Goal: Task Accomplishment & Management: Use online tool/utility

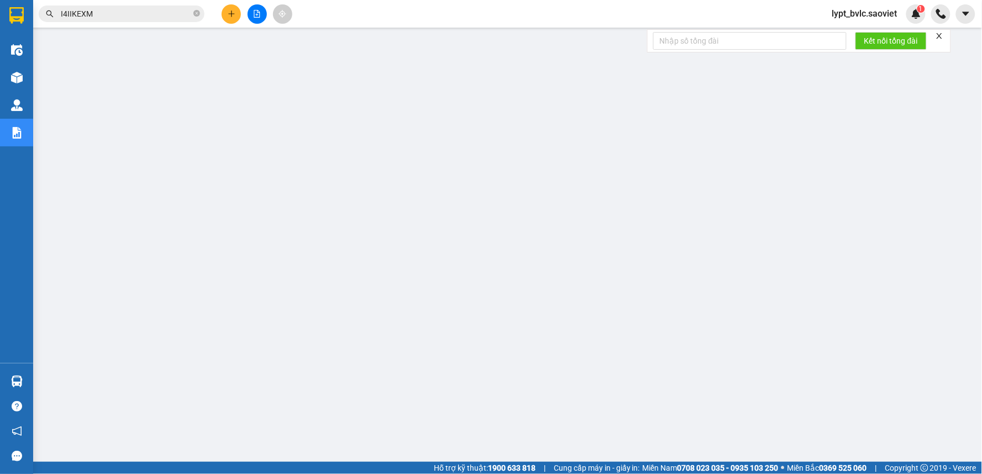
click at [880, 9] on span "lypt_bvlc.saoviet" at bounding box center [864, 14] width 83 height 14
click at [874, 36] on span "Đăng xuất" at bounding box center [870, 34] width 59 height 12
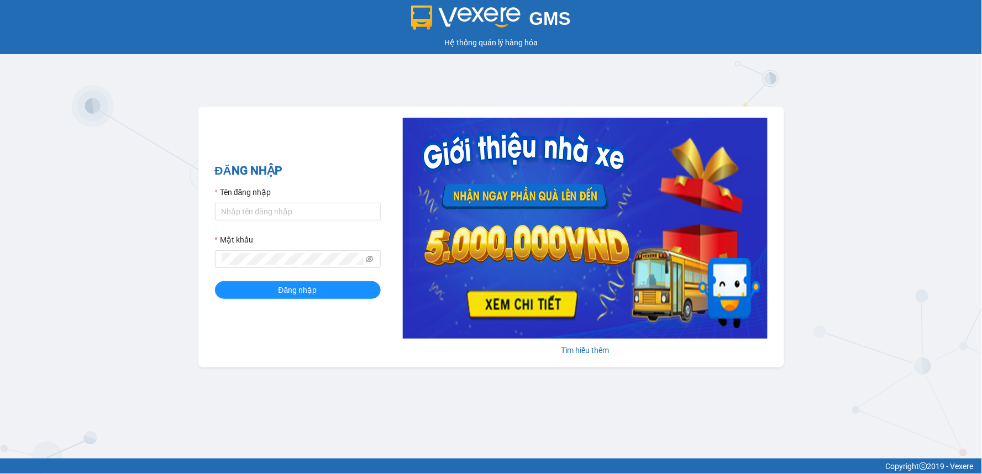
drag, startPoint x: 250, startPoint y: 224, endPoint x: 295, endPoint y: 250, distance: 52.0
click at [250, 224] on form "Tên đăng nhập Mật khẩu Đăng nhập" at bounding box center [298, 242] width 166 height 113
click at [291, 207] on input "Tên đăng nhập" at bounding box center [298, 212] width 166 height 18
type input "trangdt_hhlc.saoviet"
click at [215, 281] on button "Đăng nhập" at bounding box center [298, 290] width 166 height 18
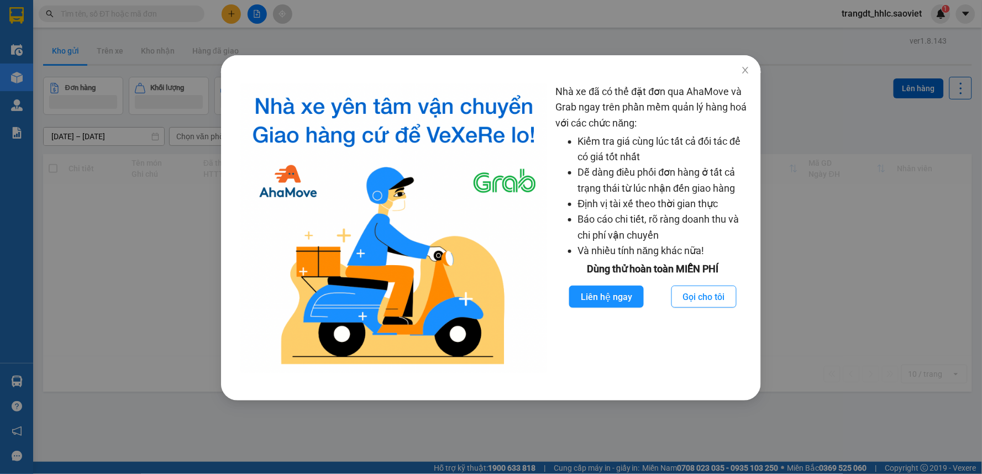
click at [505, 32] on div "Nhà xe đã có thể đặt đơn qua AhaMove và Grab ngay trên phần mềm quản lý hàng ho…" at bounding box center [491, 237] width 982 height 474
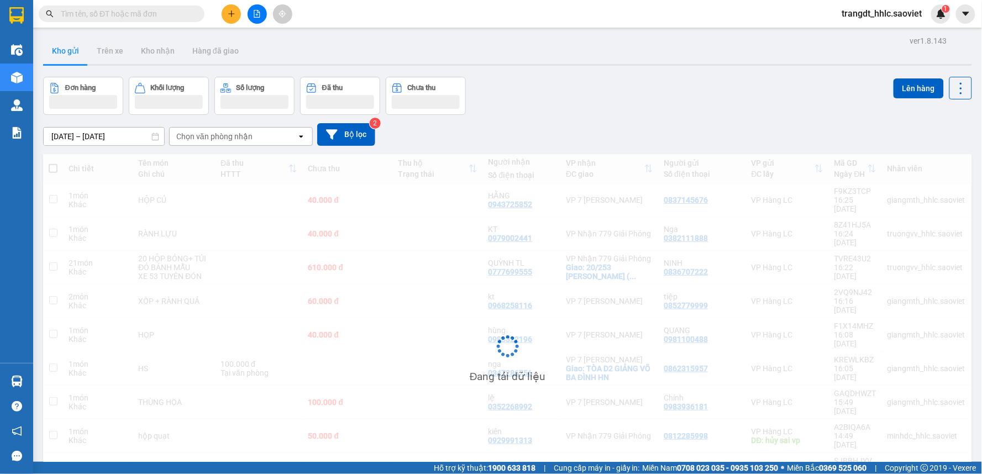
click at [155, 17] on input "text" at bounding box center [126, 14] width 130 height 12
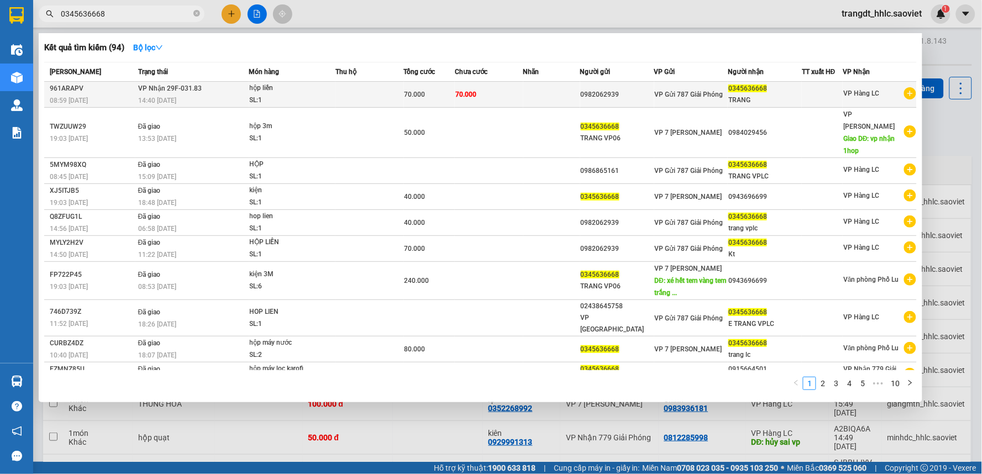
type input "0345636668"
click at [316, 96] on div "SL: 1" at bounding box center [291, 101] width 83 height 12
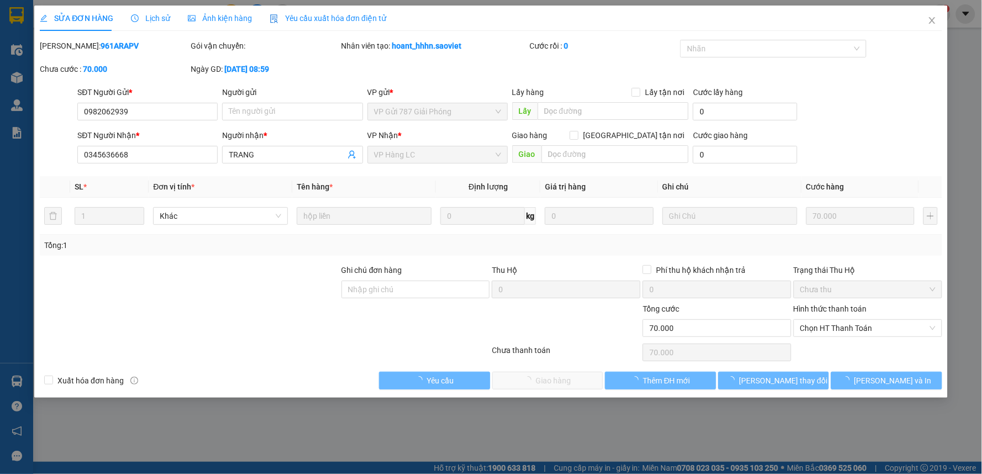
type input "0982062939"
type input "0345636668"
type input "TRANG"
type input "70.000"
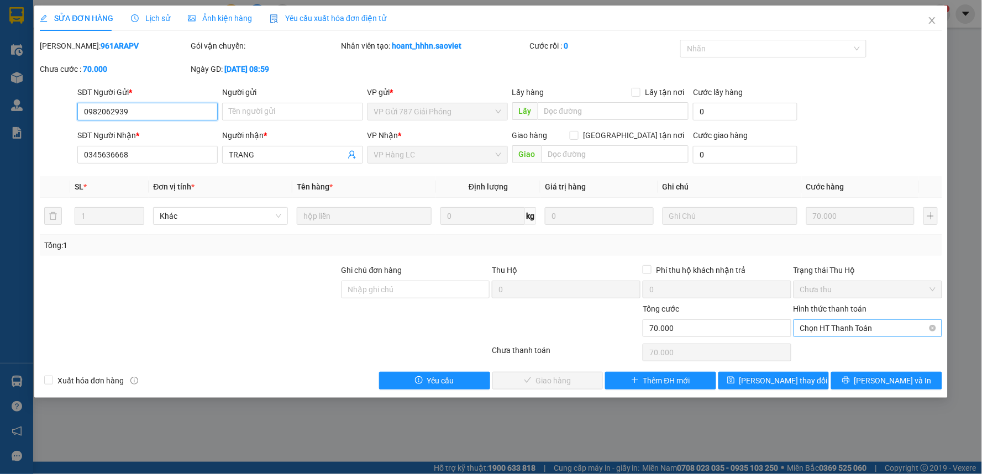
drag, startPoint x: 828, startPoint y: 319, endPoint x: 831, endPoint y: 332, distance: 12.6
click at [830, 321] on span "Chọn HT Thanh Toán" at bounding box center [867, 328] width 135 height 17
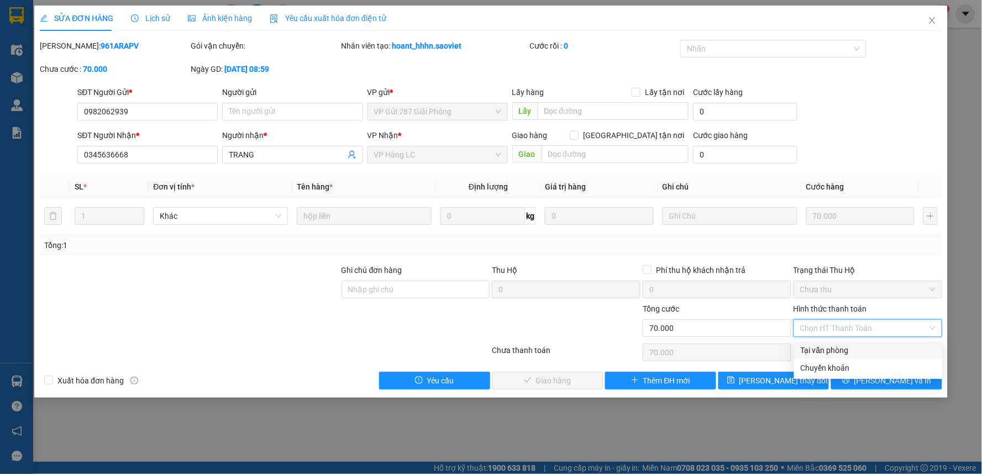
click at [831, 348] on div "Tại văn phòng" at bounding box center [868, 350] width 135 height 12
type input "0"
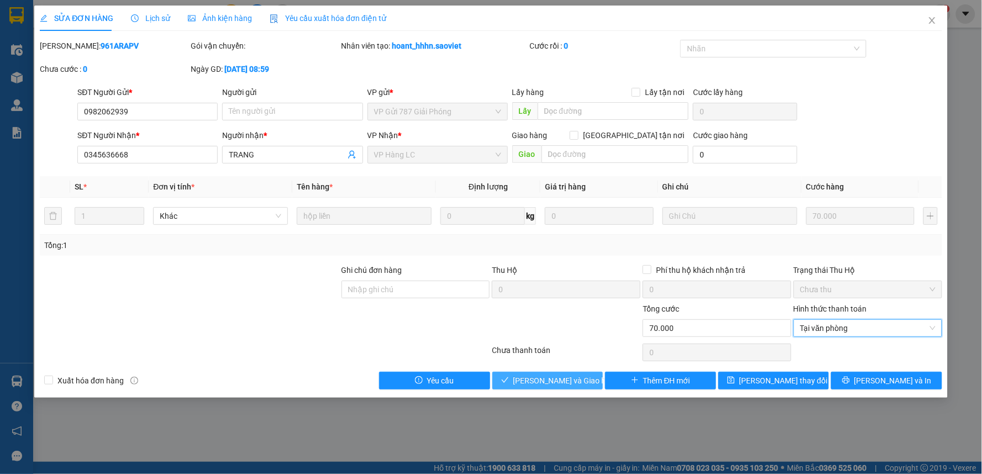
click at [578, 384] on span "Lưu và Giao hàng" at bounding box center [566, 381] width 106 height 12
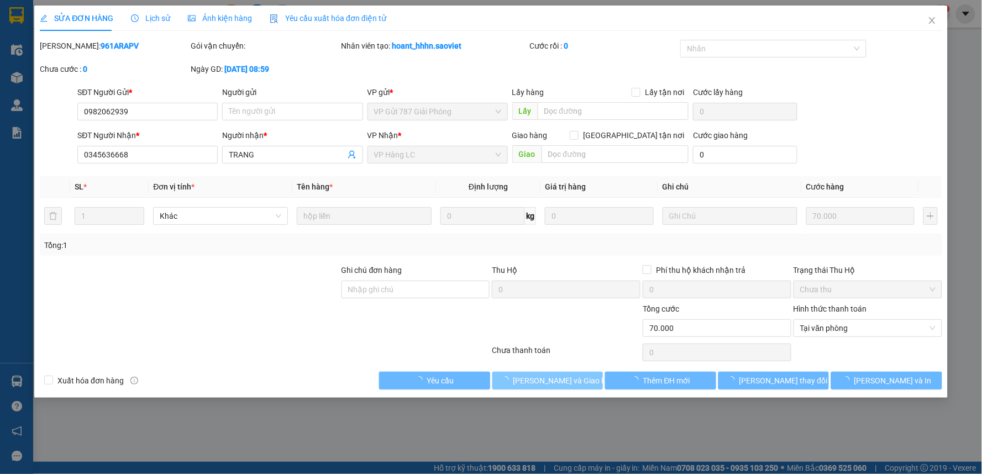
click at [578, 383] on span "Lưu và Giao hàng" at bounding box center [566, 381] width 106 height 12
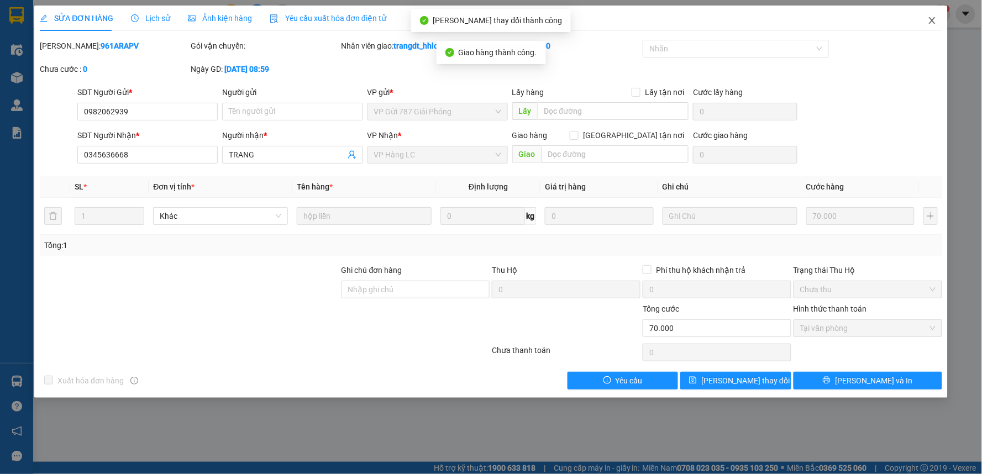
drag, startPoint x: 927, startPoint y: 23, endPoint x: 978, endPoint y: 81, distance: 77.1
click at [927, 24] on span "Close" at bounding box center [932, 21] width 31 height 31
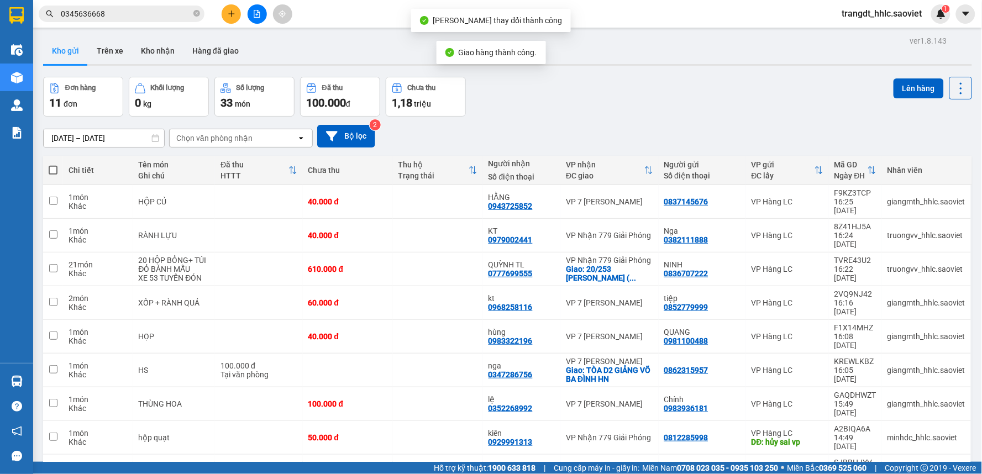
click at [747, 97] on div "Đơn hàng 11 đơn Khối lượng 0 kg Số lượng 33 món Đã thu 100.000 đ Chưa thu 1,18 …" at bounding box center [507, 97] width 929 height 40
click at [154, 9] on input "0345636668" at bounding box center [126, 14] width 130 height 12
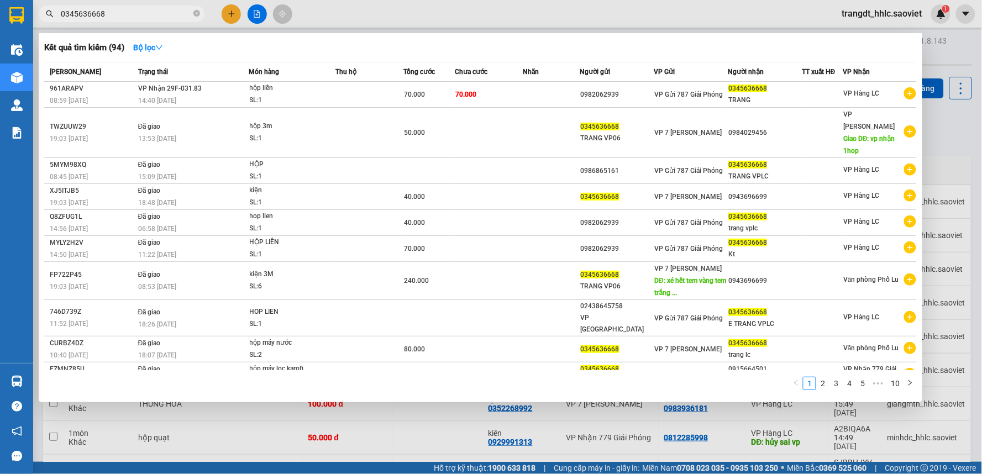
click at [154, 9] on input "0345636668" at bounding box center [126, 14] width 130 height 12
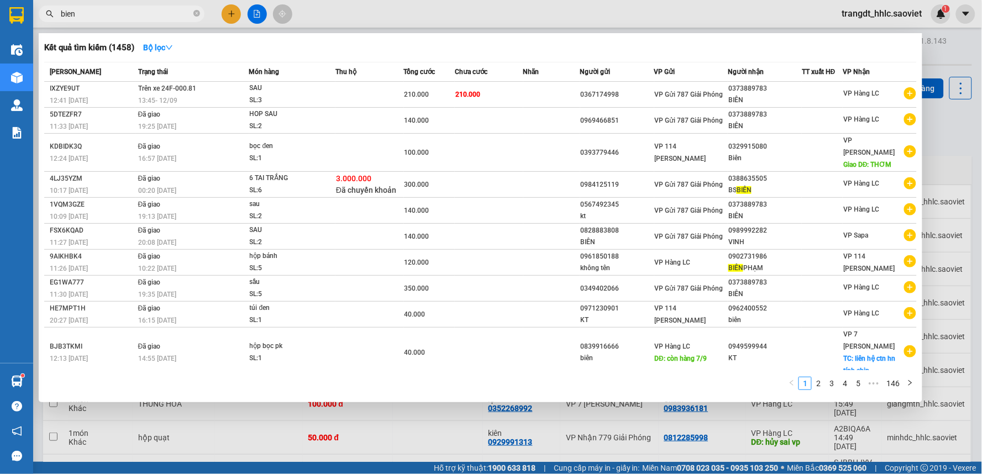
type input "bien"
click at [420, 18] on div at bounding box center [491, 237] width 982 height 474
